Goal: Task Accomplishment & Management: Manage account settings

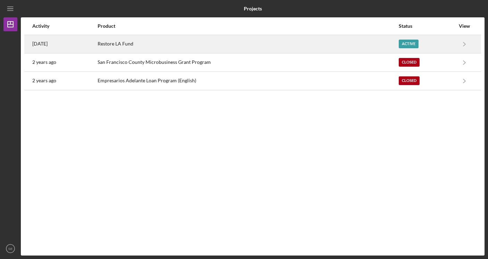
click at [118, 44] on div "Restore LA Fund" at bounding box center [248, 43] width 300 height 17
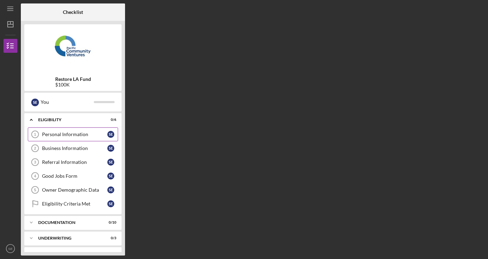
click at [90, 133] on div "Personal Information" at bounding box center [74, 135] width 65 height 6
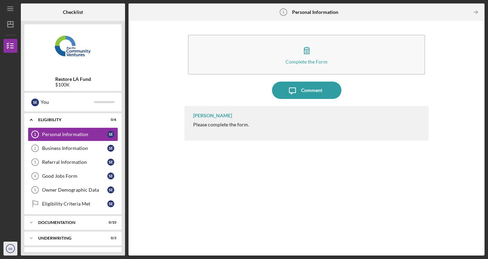
click at [13, 246] on icon "SE" at bounding box center [10, 248] width 14 height 17
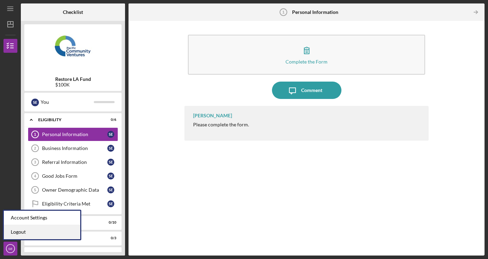
click at [17, 236] on link "Logout" at bounding box center [42, 232] width 76 height 14
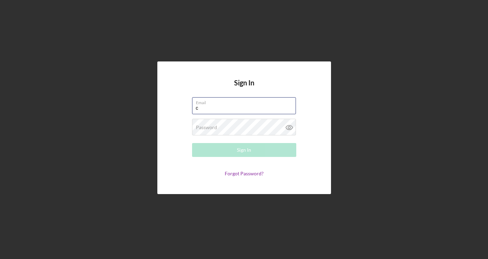
type input "[EMAIL_ADDRESS][DOMAIN_NAME]"
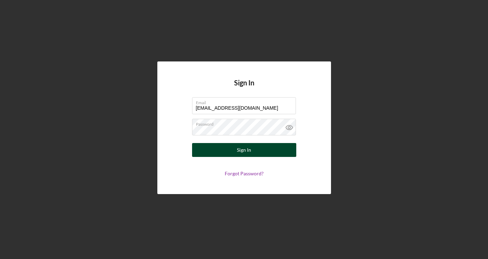
click at [224, 150] on button "Sign In" at bounding box center [244, 150] width 104 height 14
